Goal: Information Seeking & Learning: Learn about a topic

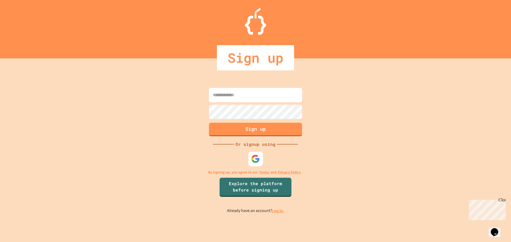
click at [254, 155] on img at bounding box center [255, 159] width 9 height 9
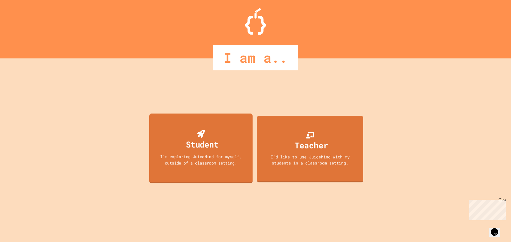
click at [205, 143] on div "Student" at bounding box center [202, 144] width 32 height 13
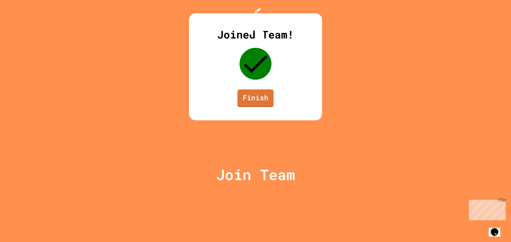
click at [263, 107] on link "Finish" at bounding box center [255, 99] width 36 height 18
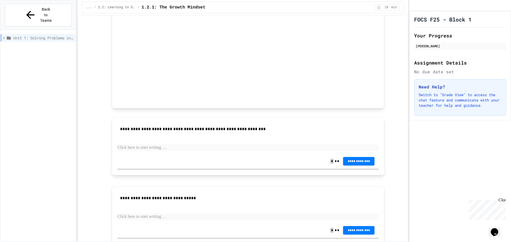
scroll to position [293, 0]
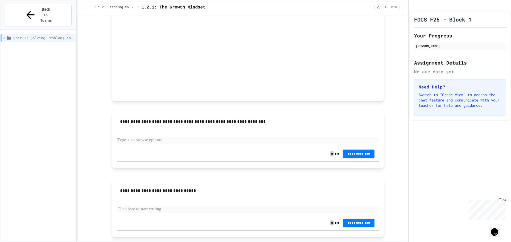
click at [227, 141] on p at bounding box center [247, 140] width 261 height 7
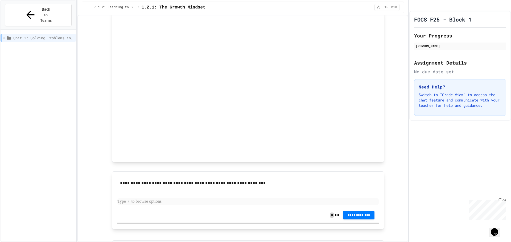
scroll to position [174, 0]
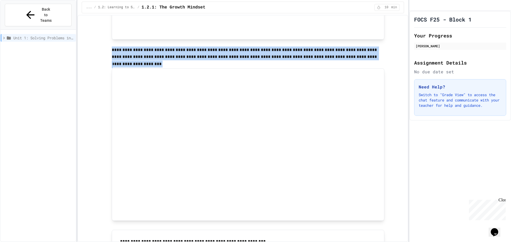
drag, startPoint x: 118, startPoint y: 53, endPoint x: 365, endPoint y: 68, distance: 247.4
click at [365, 68] on div "**********" at bounding box center [248, 108] width 310 height 515
click at [367, 63] on p at bounding box center [248, 64] width 272 height 7
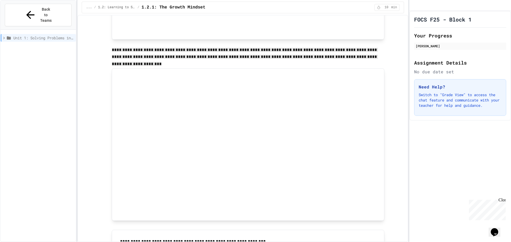
click at [391, 59] on div "**********" at bounding box center [248, 108] width 310 height 515
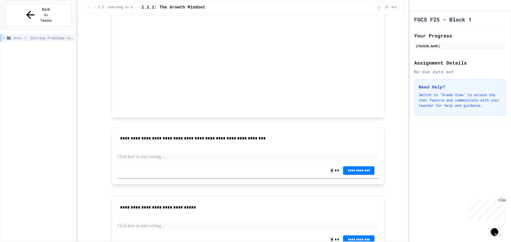
scroll to position [307, 0]
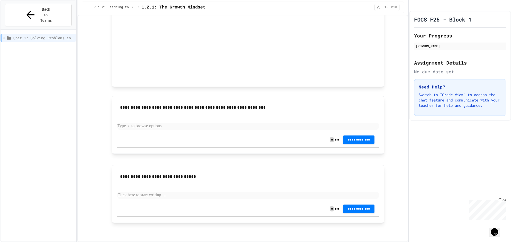
click at [154, 127] on p at bounding box center [247, 126] width 261 height 7
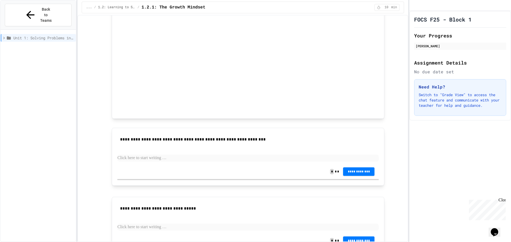
scroll to position [280, 0]
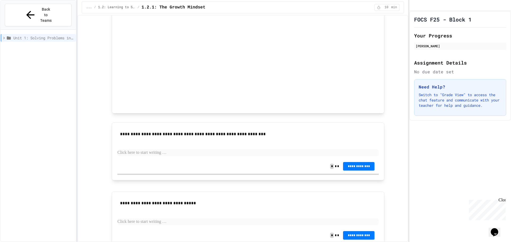
click at [175, 154] on p at bounding box center [247, 153] width 261 height 7
click at [355, 165] on span "**********" at bounding box center [358, 166] width 23 height 4
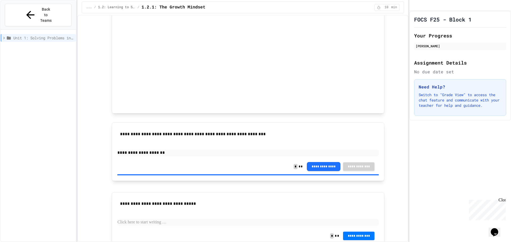
drag, startPoint x: 276, startPoint y: 124, endPoint x: 297, endPoint y: 127, distance: 20.6
click at [157, 153] on p "**********" at bounding box center [247, 153] width 261 height 7
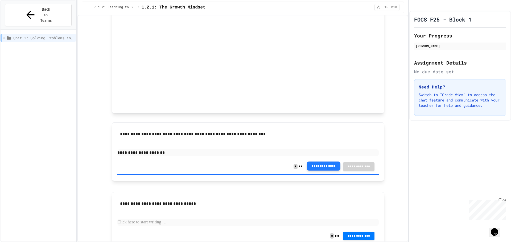
click at [316, 167] on button "**********" at bounding box center [324, 166] width 34 height 9
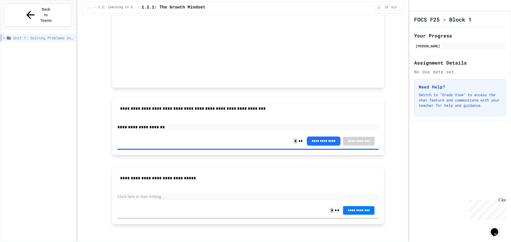
scroll to position [307, 0]
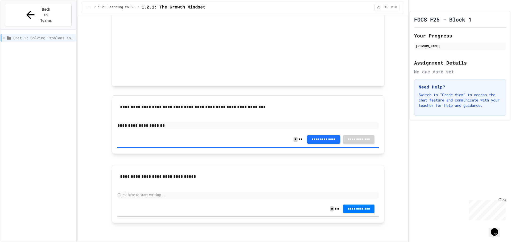
click at [178, 195] on p at bounding box center [247, 195] width 261 height 7
click at [136, 196] on p "**********" at bounding box center [247, 195] width 261 height 7
drag, startPoint x: 139, startPoint y: 195, endPoint x: 131, endPoint y: 193, distance: 8.8
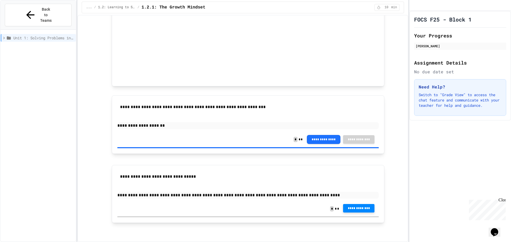
click at [360, 211] on button "**********" at bounding box center [358, 208] width 31 height 9
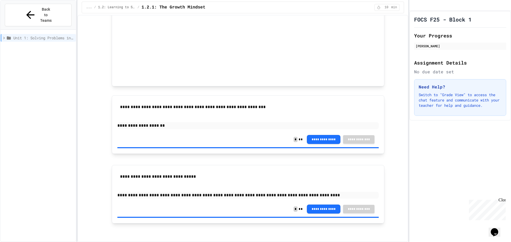
click at [501, 200] on div "Close" at bounding box center [501, 201] width 7 height 7
click at [425, 48] on div "[PERSON_NAME]" at bounding box center [460, 46] width 89 height 5
drag, startPoint x: 445, startPoint y: 55, endPoint x: 459, endPoint y: 58, distance: 15.0
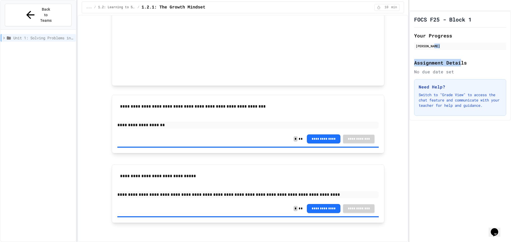
click at [459, 59] on div "FOCS F25 - Block 1 Your Progress [PERSON_NAME] Assignment Details No due date s…" at bounding box center [460, 66] width 102 height 110
drag, startPoint x: 460, startPoint y: 57, endPoint x: 482, endPoint y: 67, distance: 23.7
click at [460, 53] on div at bounding box center [460, 52] width 92 height 2
click at [484, 103] on p "Switch to "Grade View" to access the chat feature and communicate with your tea…" at bounding box center [459, 100] width 83 height 16
click at [483, 104] on p "Switch to "Grade View" to access the chat feature and communicate with your tea…" at bounding box center [459, 100] width 83 height 16
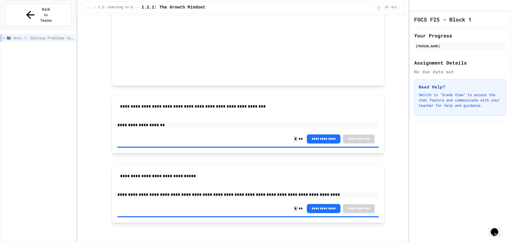
click at [396, 8] on span "min" at bounding box center [394, 7] width 6 height 4
click at [413, 6] on icon "My Account" at bounding box center [413, 6] width 0 height 0
click at [428, 242] on div at bounding box center [255, 242] width 511 height 0
click at [113, 7] on span "1.2: Learning to Solve Hard Problems" at bounding box center [116, 7] width 37 height 4
click at [50, 10] on span "Back to Teams" at bounding box center [46, 15] width 13 height 17
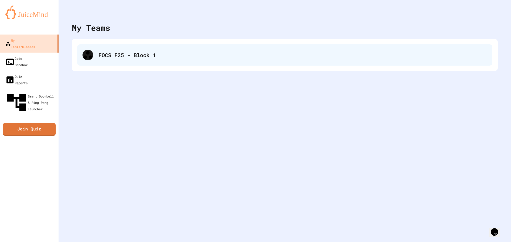
click at [119, 56] on div "FOCS F25 - Block 1" at bounding box center [292, 55] width 388 height 8
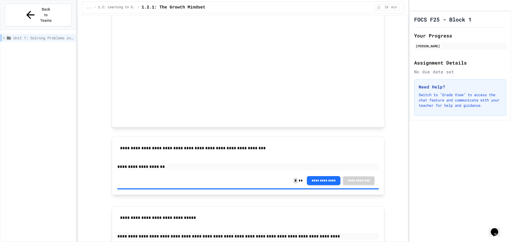
scroll to position [308, 0]
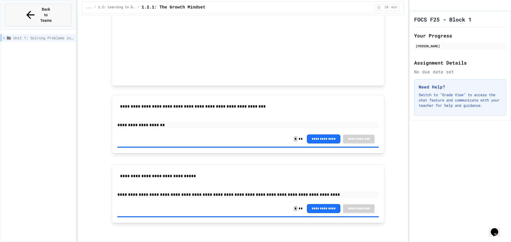
click at [47, 9] on span "Back to Teams" at bounding box center [46, 15] width 13 height 17
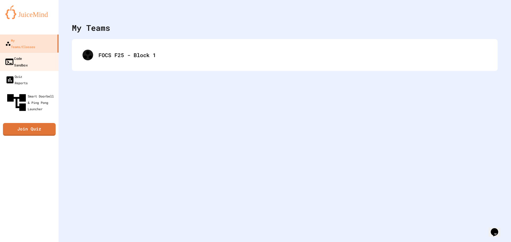
click at [28, 55] on div "Code Sandbox" at bounding box center [16, 61] width 23 height 13
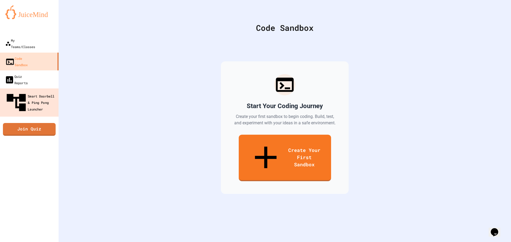
click at [40, 89] on link "Smart Doorbell & Ping Pong Launcher" at bounding box center [29, 103] width 60 height 28
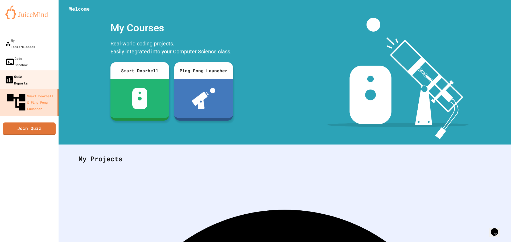
click at [43, 70] on link "Quiz Reports" at bounding box center [29, 79] width 60 height 19
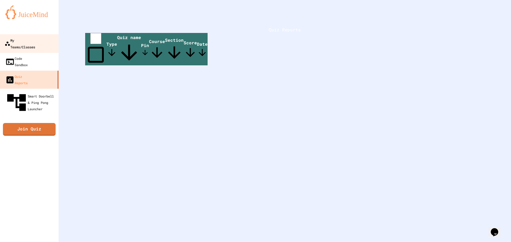
click at [35, 44] on link "My Teams/Classes" at bounding box center [29, 43] width 60 height 19
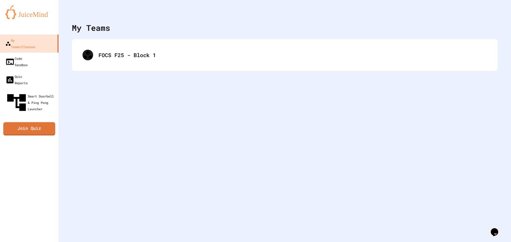
click at [29, 122] on link "Join Quiz" at bounding box center [29, 128] width 52 height 13
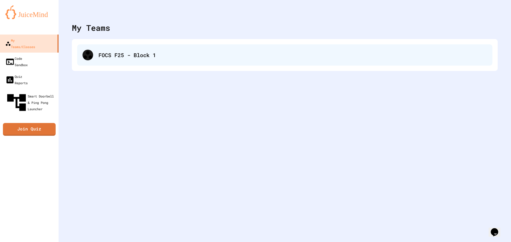
click at [119, 56] on div "FOCS F25 - Block 1" at bounding box center [292, 55] width 388 height 8
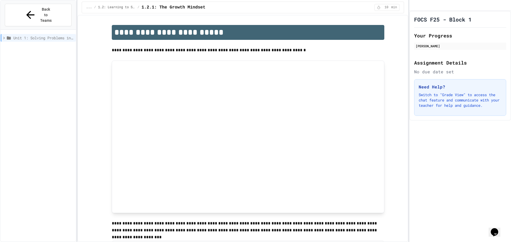
click at [19, 35] on span "Unit 1: Solving Problems in Computer Science" at bounding box center [43, 38] width 60 height 6
click at [25, 45] on span "1.2: Learning to Solve Hard Problems" at bounding box center [44, 48] width 57 height 6
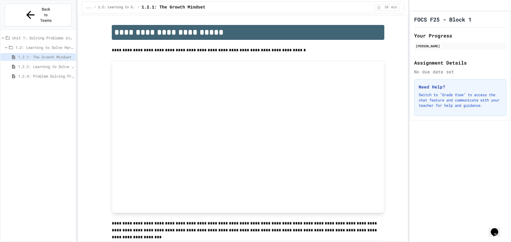
click at [40, 73] on span "1.2.4: Problem Solving Practice" at bounding box center [46, 76] width 56 height 6
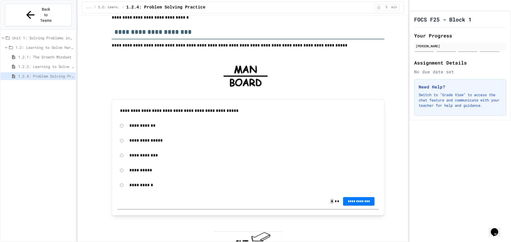
scroll to position [53, 0]
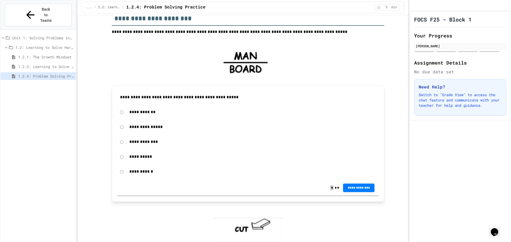
click at [141, 143] on p "**********" at bounding box center [252, 142] width 247 height 7
click at [352, 190] on button "**********" at bounding box center [358, 187] width 31 height 9
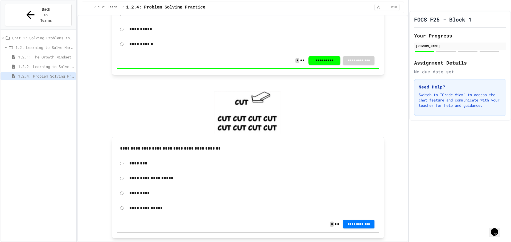
scroll to position [186, 0]
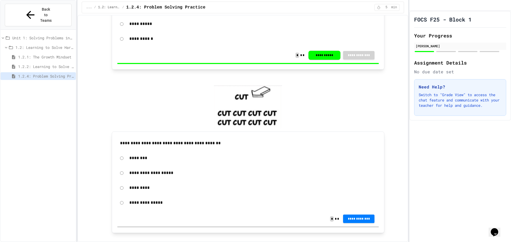
click at [366, 221] on span "**********" at bounding box center [358, 219] width 23 height 4
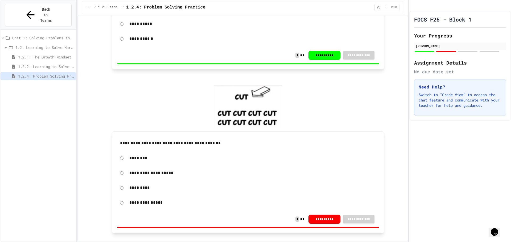
click at [322, 220] on button "**********" at bounding box center [324, 218] width 32 height 9
click at [142, 173] on p "**********" at bounding box center [252, 173] width 247 height 7
click at [122, 172] on div "**********" at bounding box center [247, 173] width 261 height 12
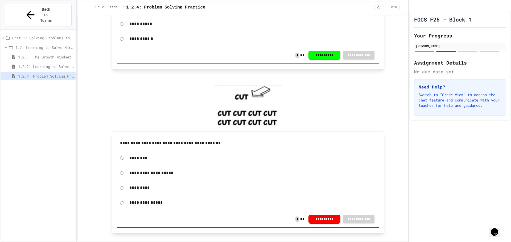
click at [121, 172] on div "**********" at bounding box center [247, 173] width 261 height 12
click at [326, 223] on button "**********" at bounding box center [324, 219] width 32 height 9
click at [321, 221] on button "**********" at bounding box center [324, 219] width 32 height 9
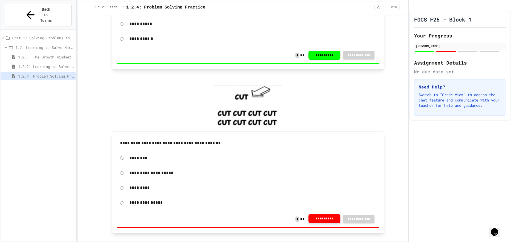
click at [320, 220] on button "**********" at bounding box center [324, 218] width 32 height 9
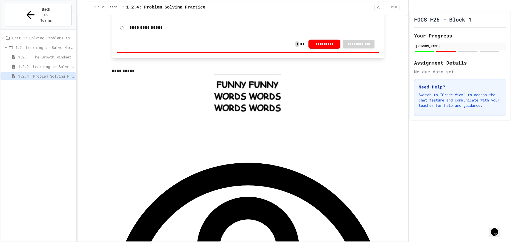
scroll to position [372, 0]
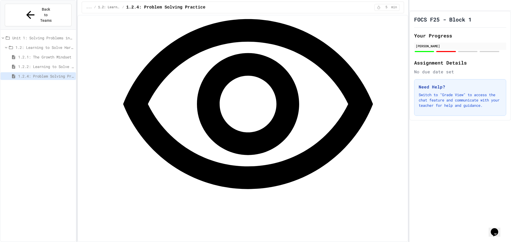
scroll to position [532, 0]
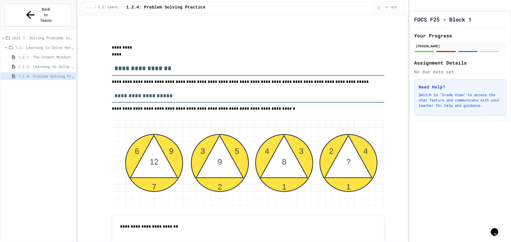
scroll to position [718, 0]
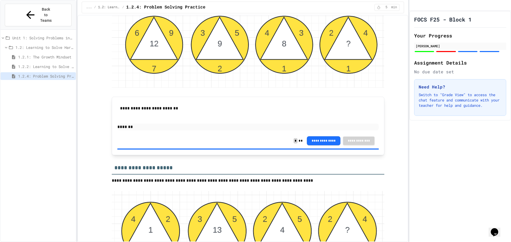
scroll to position [879, 0]
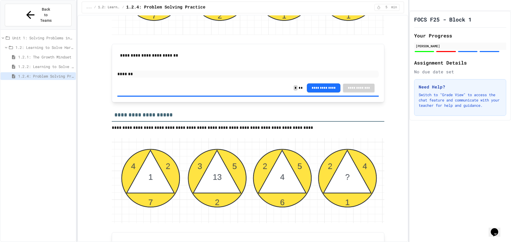
drag, startPoint x: 143, startPoint y: 70, endPoint x: 146, endPoint y: 70, distance: 3.0
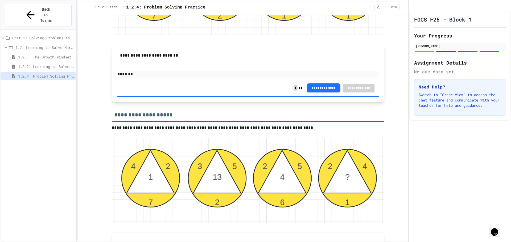
drag, startPoint x: 272, startPoint y: 71, endPoint x: 357, endPoint y: 71, distance: 84.6
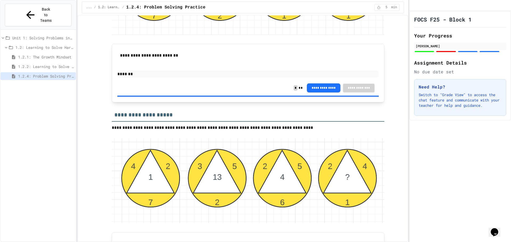
drag, startPoint x: 163, startPoint y: 69, endPoint x: 260, endPoint y: 57, distance: 97.3
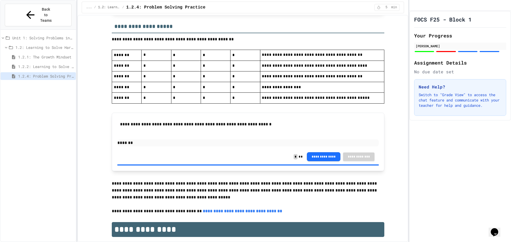
scroll to position [1145, 0]
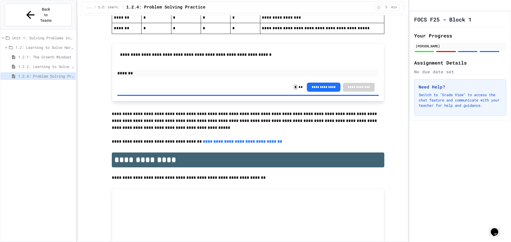
drag, startPoint x: 123, startPoint y: 170, endPoint x: 145, endPoint y: 168, distance: 21.6
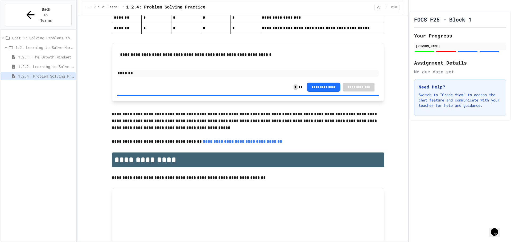
click at [51, 45] on span "1.2: Learning to Solve Hard Problems" at bounding box center [44, 48] width 58 height 6
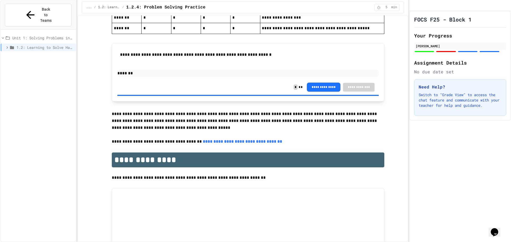
click at [52, 45] on span "1.2: Learning to Solve Hard Problems" at bounding box center [44, 48] width 57 height 6
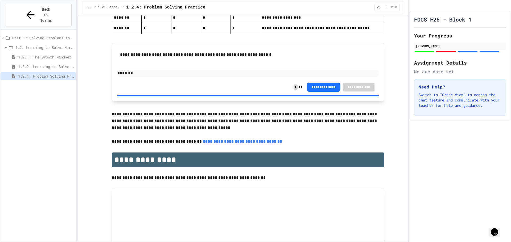
click at [52, 53] on div "1.2.1: The Growth Mindset" at bounding box center [38, 57] width 75 height 8
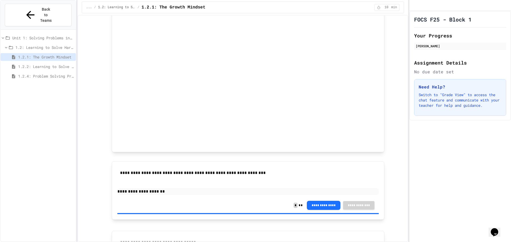
scroll to position [308, 0]
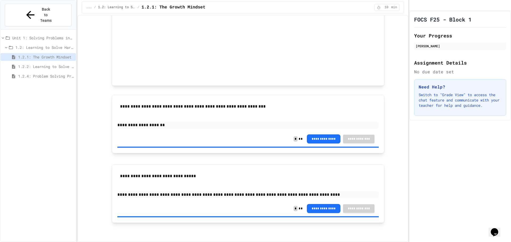
click at [50, 64] on span "1.2.2: Learning to Solve Hard Problems" at bounding box center [46, 67] width 56 height 6
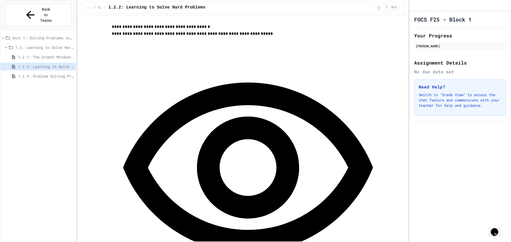
scroll to position [266, 0]
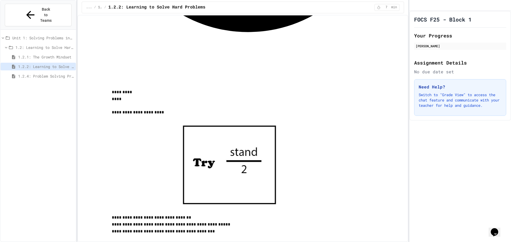
scroll to position [526, 0]
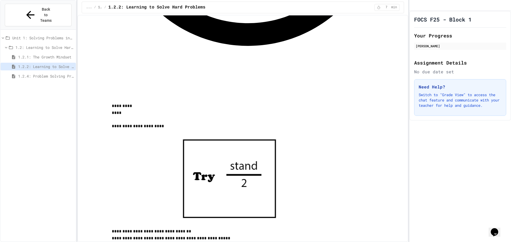
drag, startPoint x: 314, startPoint y: 121, endPoint x: 322, endPoint y: 123, distance: 8.4
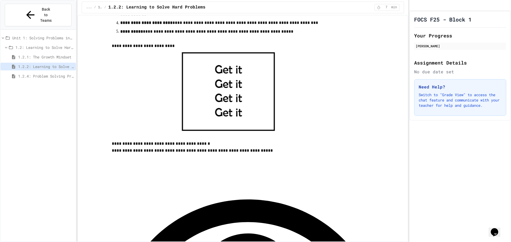
scroll to position [180, 0]
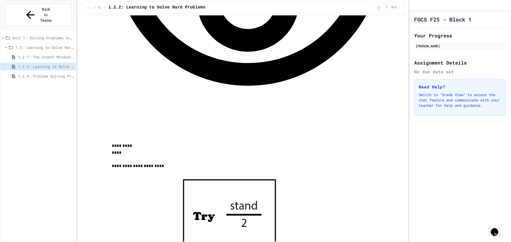
scroll to position [473, 0]
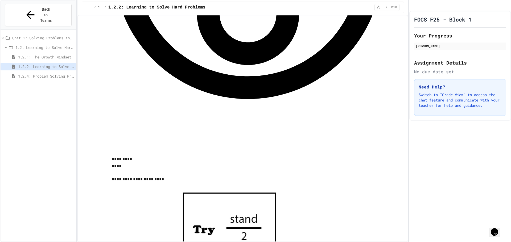
click at [59, 73] on span "1.2.4: Problem Solving Practice" at bounding box center [46, 76] width 56 height 6
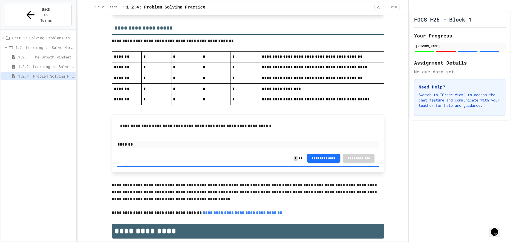
scroll to position [1093, 0]
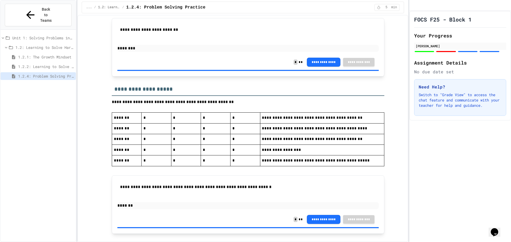
click at [47, 63] on div "1.2.2: Learning to Solve Hard Problems" at bounding box center [38, 67] width 75 height 8
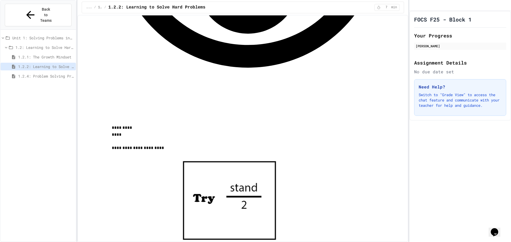
scroll to position [505, 0]
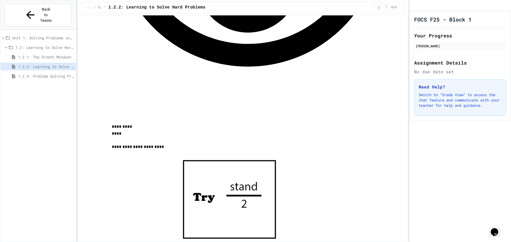
click at [30, 45] on span "1.2: Learning to Solve Hard Problems" at bounding box center [44, 48] width 58 height 6
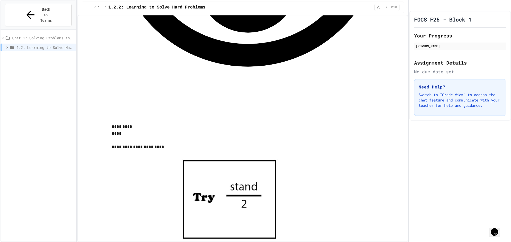
click at [33, 35] on span "Unit 1: Solving Problems in Computer Science" at bounding box center [42, 38] width 61 height 6
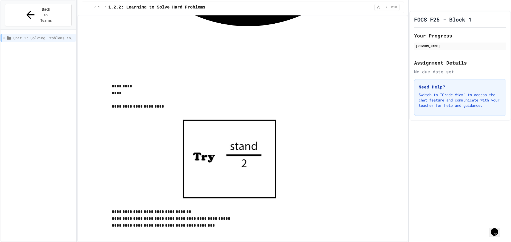
scroll to position [585, 0]
